Goal: Transaction & Acquisition: Download file/media

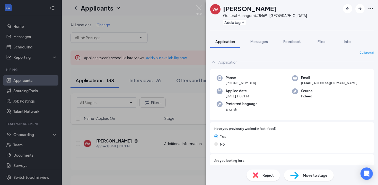
scroll to position [136, 0]
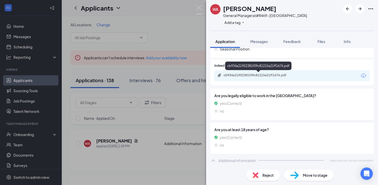
click at [254, 74] on div "cb934a21952381f09c81215a21ff1676.pdf" at bounding box center [260, 75] width 72 height 4
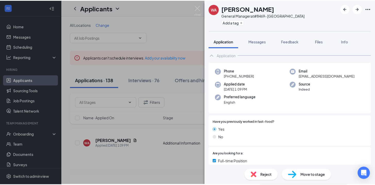
scroll to position [0, 0]
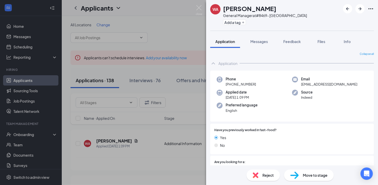
click at [172, 36] on div "WA Winston Andrews General Manager at #8469- Wilmington Add a tag Application M…" at bounding box center [189, 92] width 378 height 185
click at [190, 8] on div "WA Winston Andrews General Manager at #8469- Wilmington Add a tag Application M…" at bounding box center [189, 92] width 378 height 185
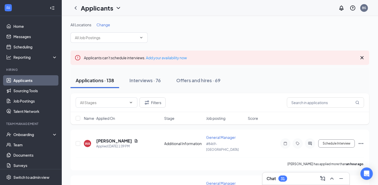
click at [197, 9] on div "Applicants BS" at bounding box center [220, 8] width 317 height 16
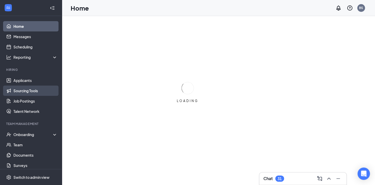
click at [29, 90] on link "Sourcing Tools" at bounding box center [35, 91] width 44 height 10
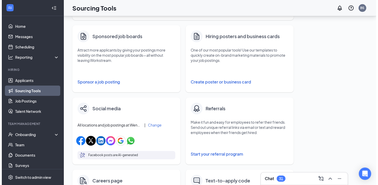
scroll to position [81, 0]
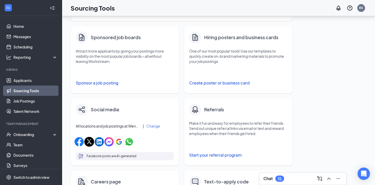
click at [213, 83] on button "Create poster or business card" at bounding box center [238, 83] width 98 height 10
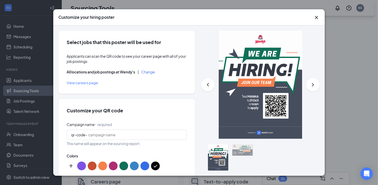
click at [152, 72] on button "Change" at bounding box center [148, 72] width 14 height 4
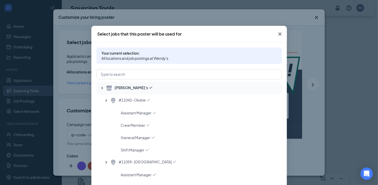
click at [148, 88] on icon "Checkmark" at bounding box center [150, 87] width 5 height 5
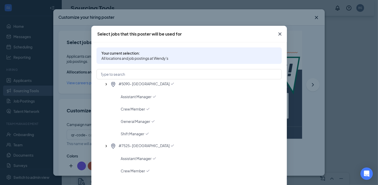
scroll to position [268, 0]
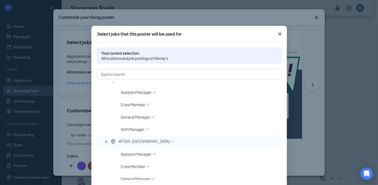
click at [170, 142] on icon "Checkmark" at bounding box center [172, 141] width 5 height 5
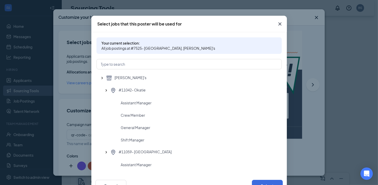
scroll to position [28, 0]
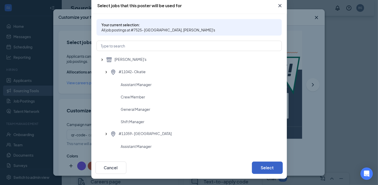
click at [265, 170] on button "Select" at bounding box center [267, 168] width 31 height 12
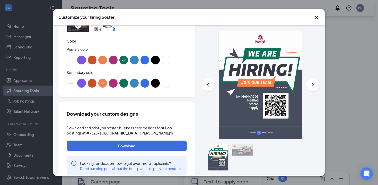
scroll to position [291, 0]
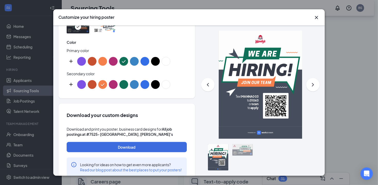
click at [94, 80] on button "color button #C75030" at bounding box center [92, 84] width 9 height 9
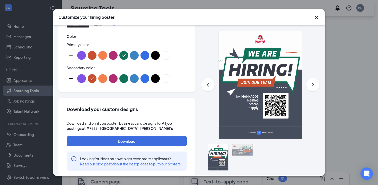
scroll to position [306, 0]
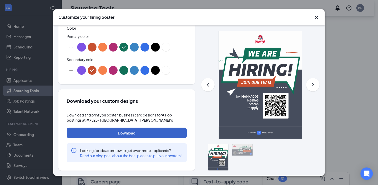
click at [137, 128] on button "Download" at bounding box center [127, 133] width 120 height 10
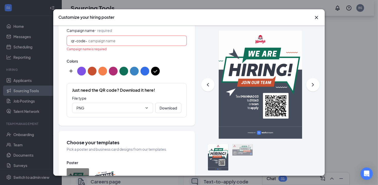
scroll to position [96, 0]
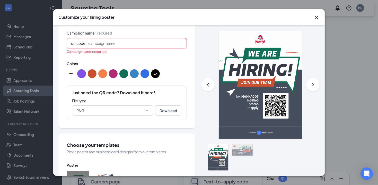
click at [136, 40] on input "Campaign name ⠂ required" at bounding box center [135, 43] width 94 height 6
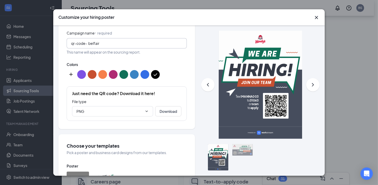
type input "belfair"
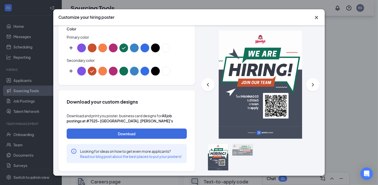
scroll to position [306, 0]
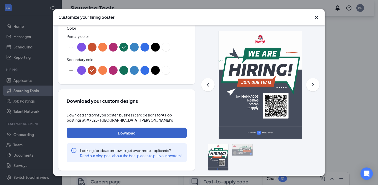
click at [150, 128] on button "Download" at bounding box center [127, 133] width 120 height 10
click at [153, 128] on button "Download" at bounding box center [127, 133] width 120 height 10
